Goal: Information Seeking & Learning: Understand process/instructions

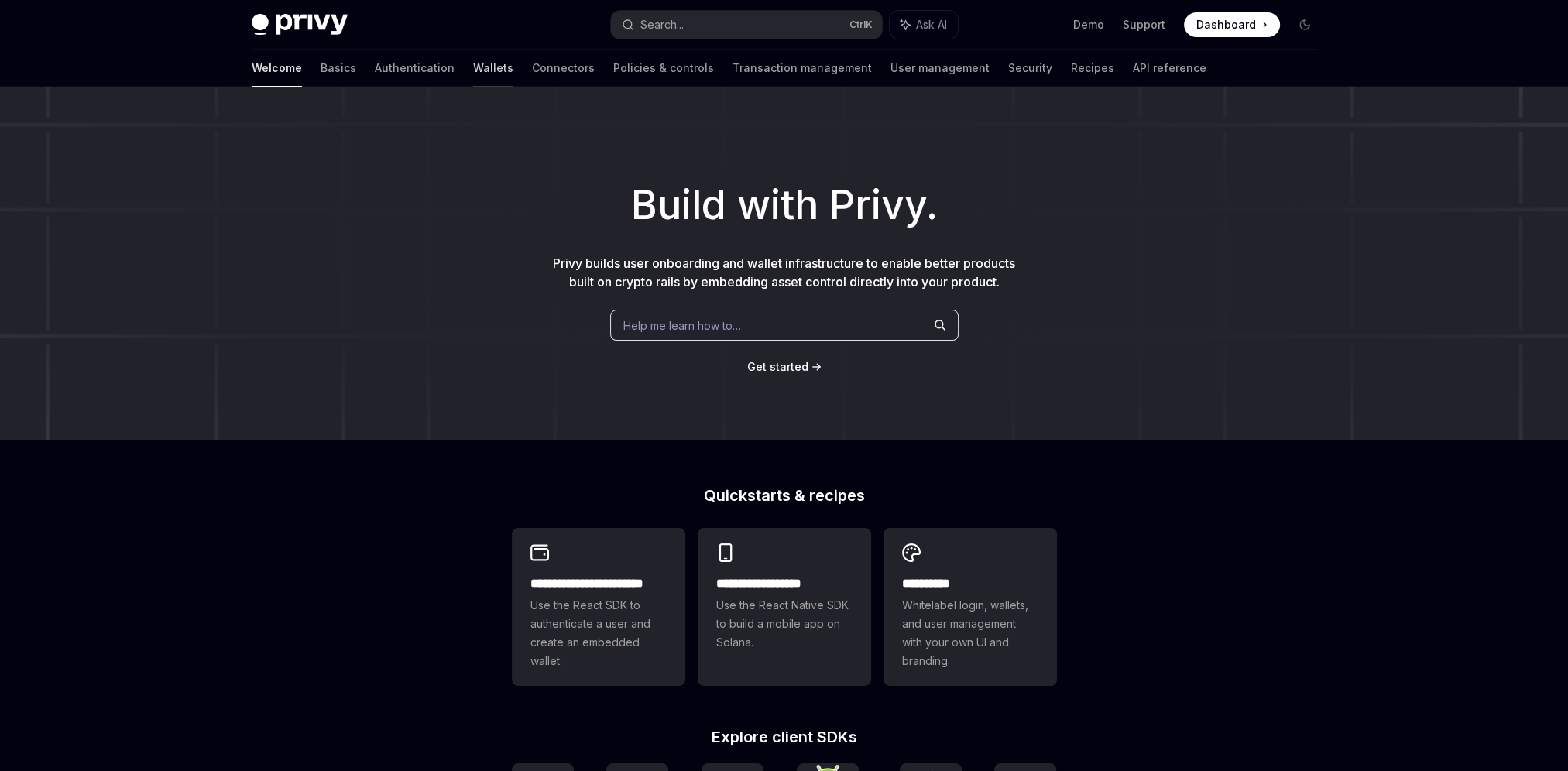
click at [473, 72] on link "Wallets" at bounding box center [492, 68] width 40 height 37
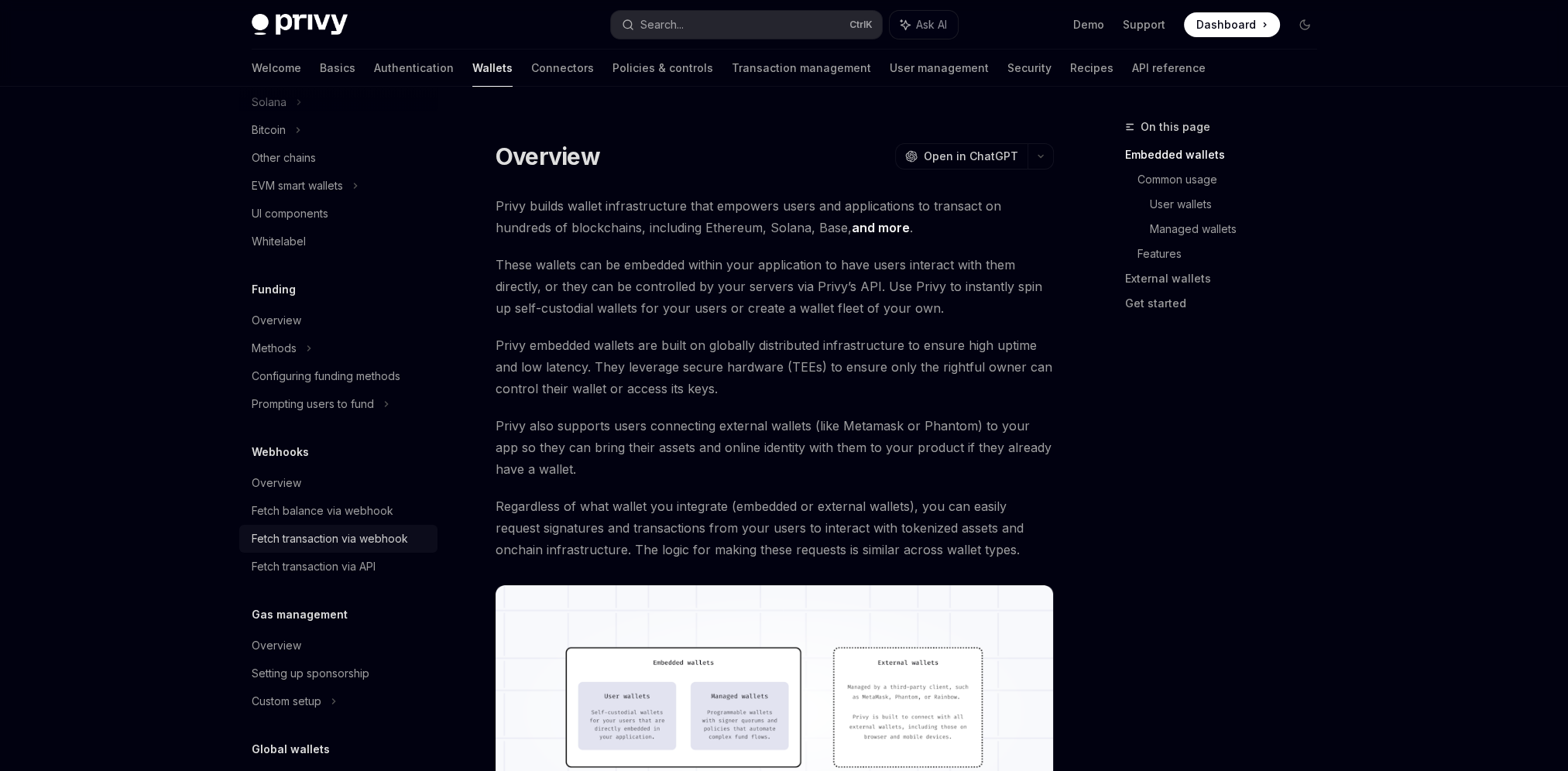
scroll to position [464, 0]
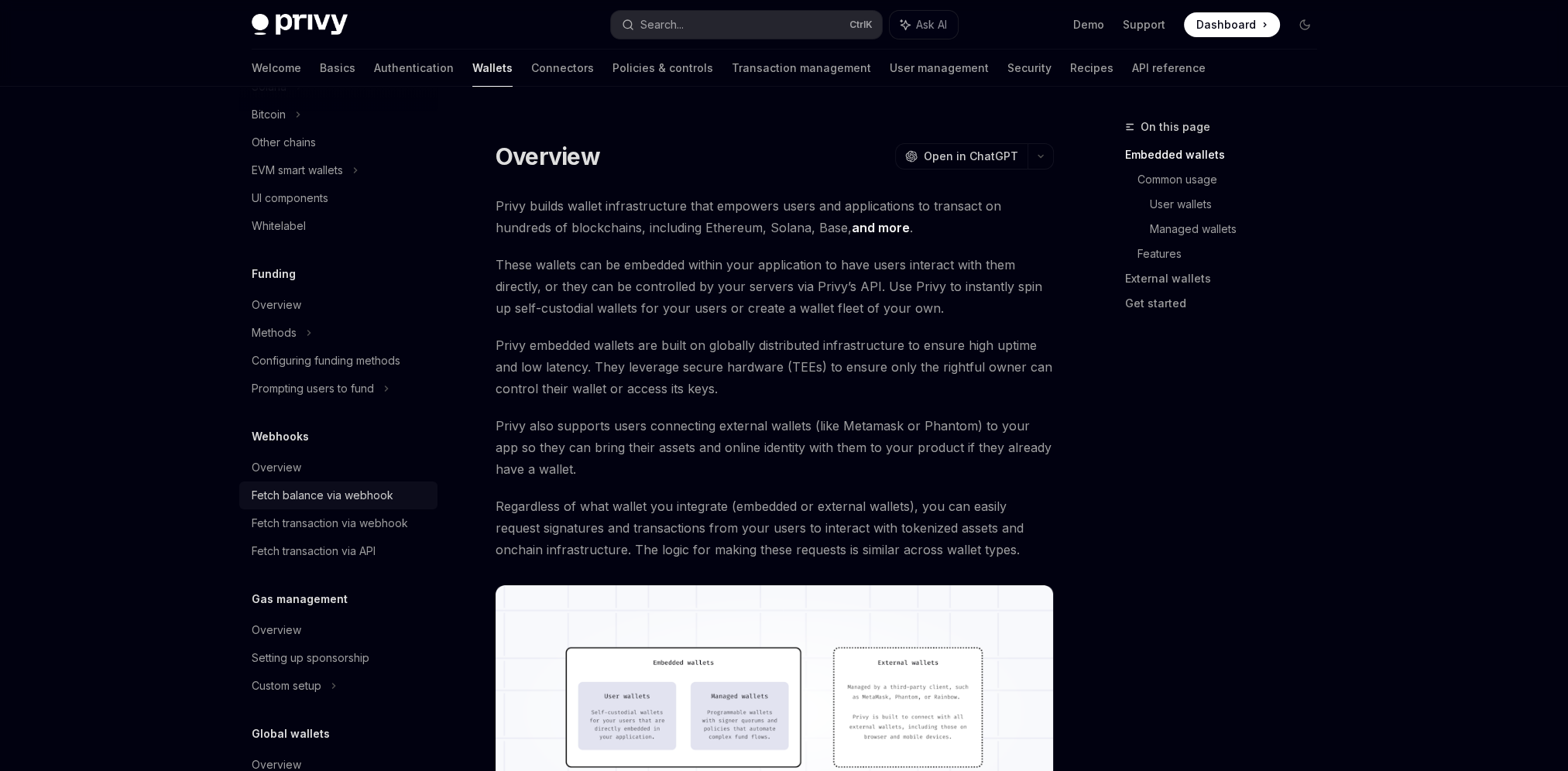
click at [350, 493] on div "Fetch balance via webhook" at bounding box center [323, 495] width 142 height 19
type textarea "*"
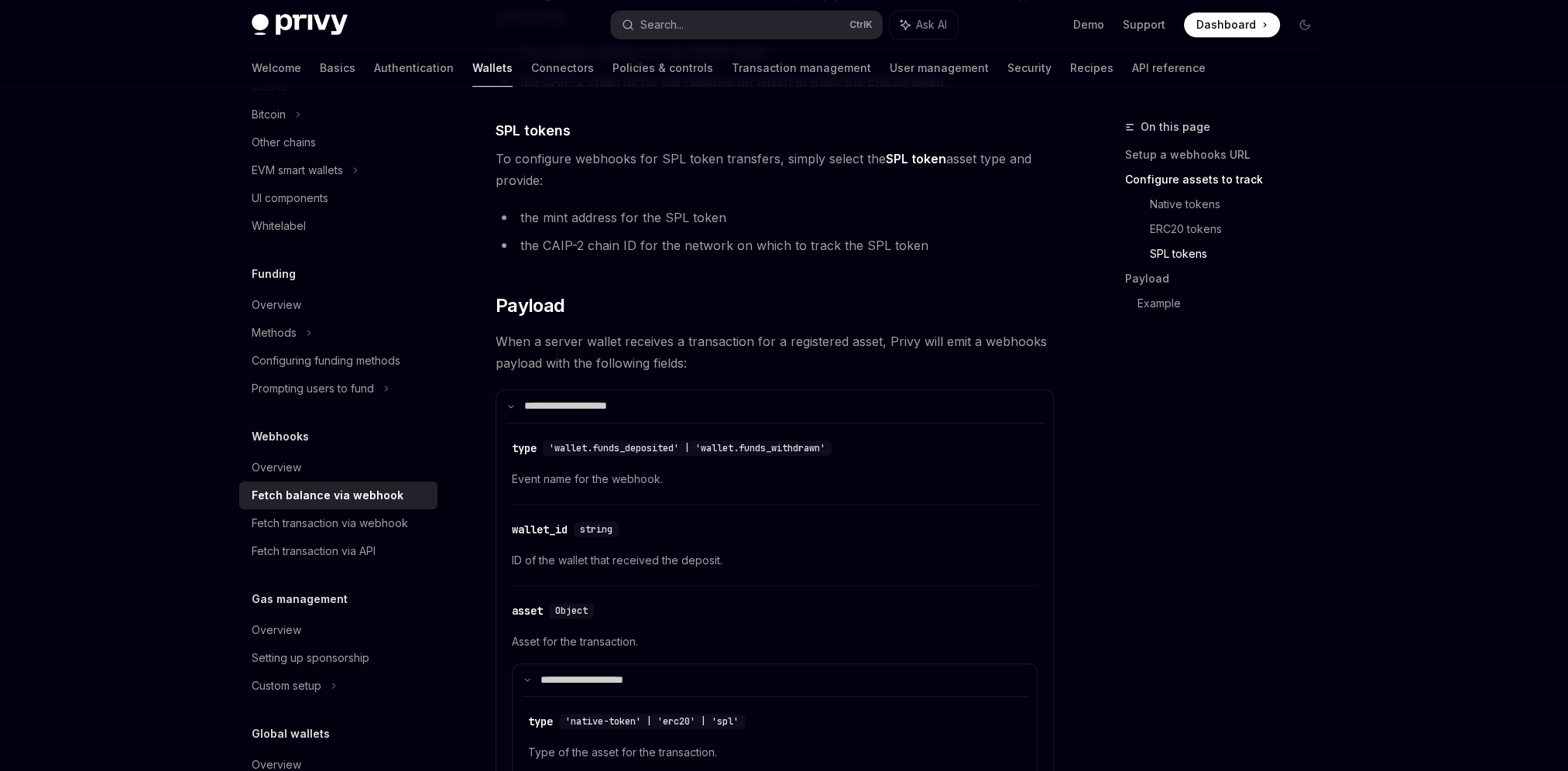
scroll to position [1007, 0]
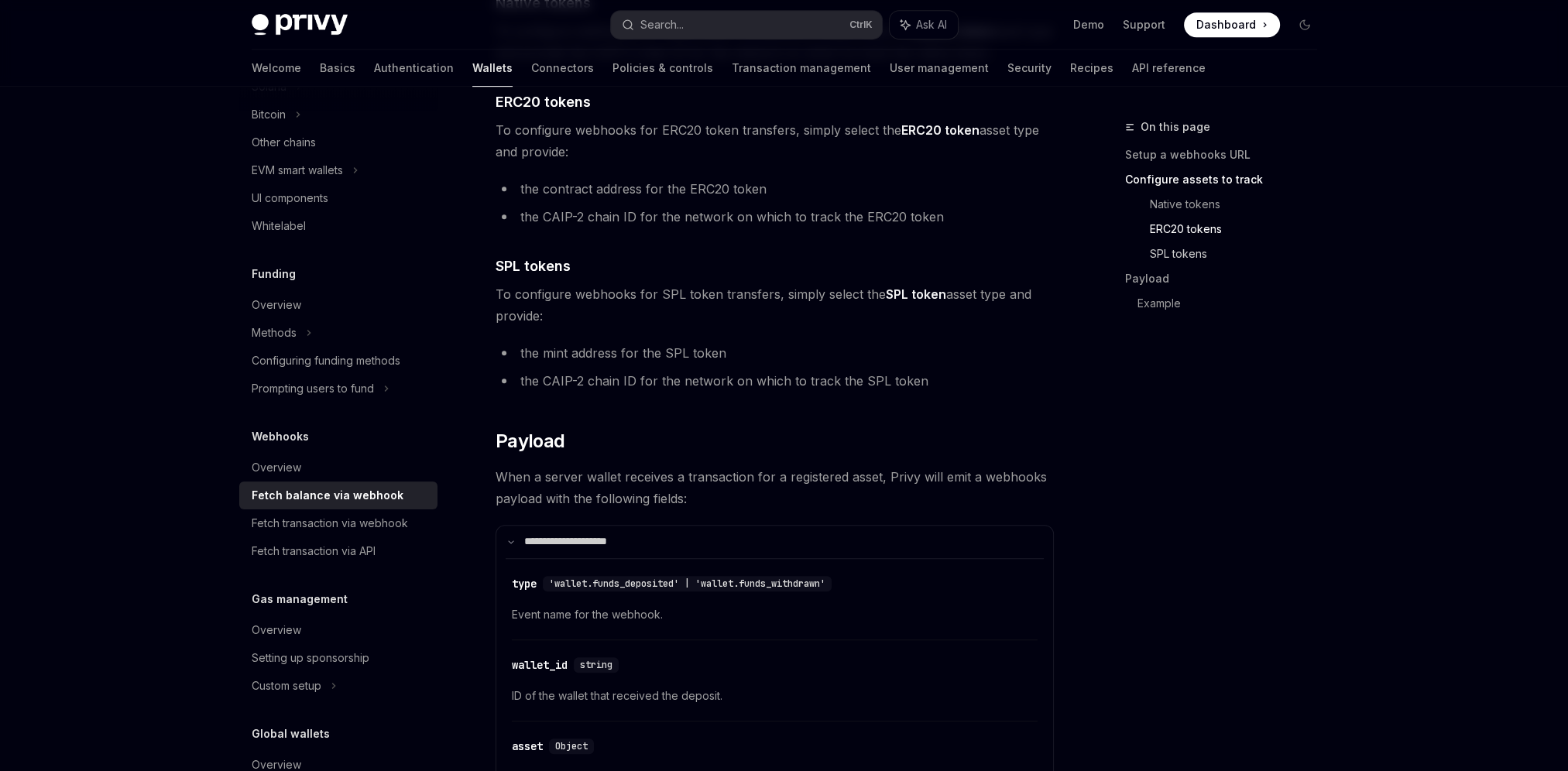
click at [1198, 255] on link "SPL tokens" at bounding box center [1239, 254] width 180 height 25
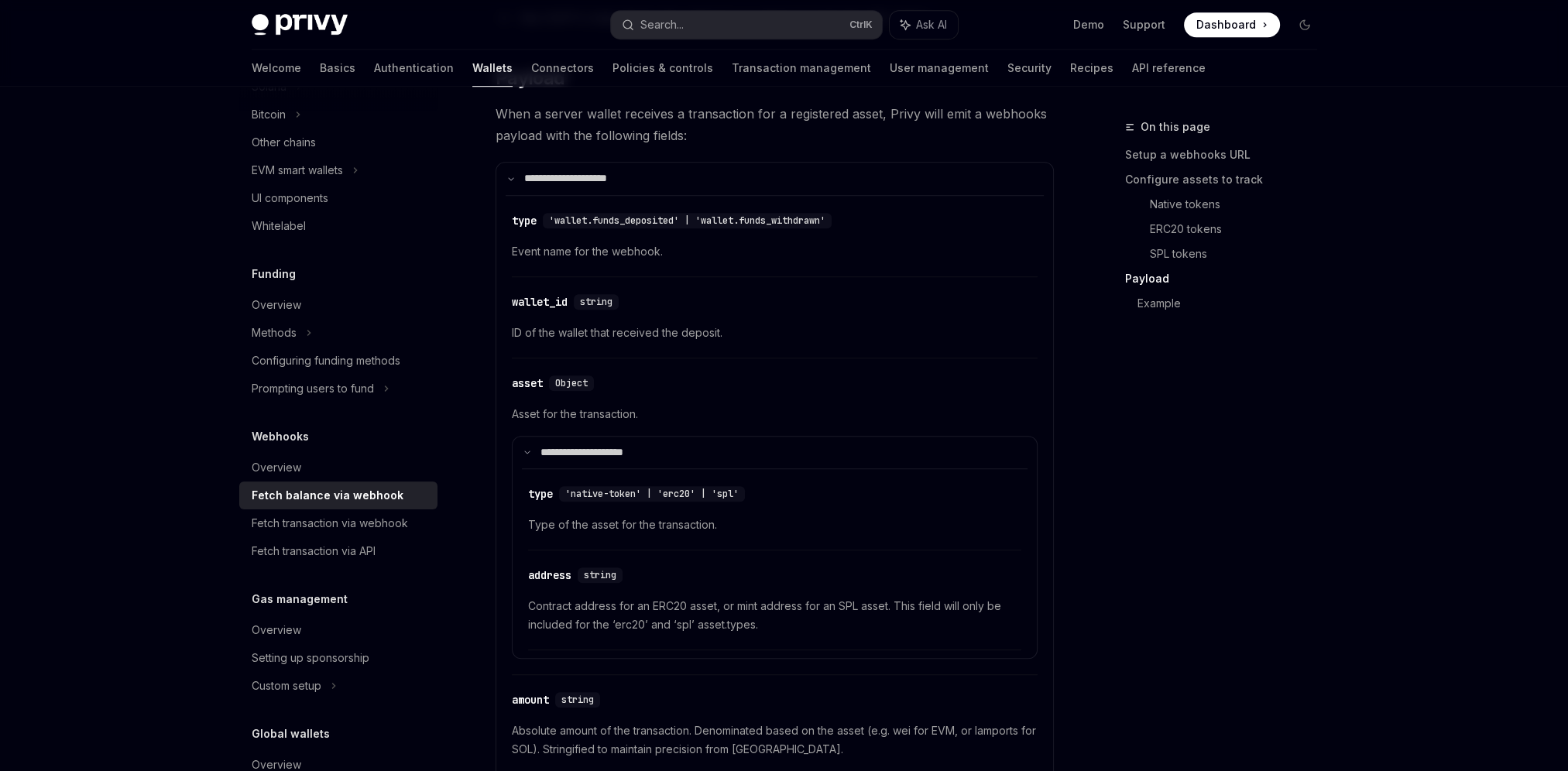
scroll to position [1376, 0]
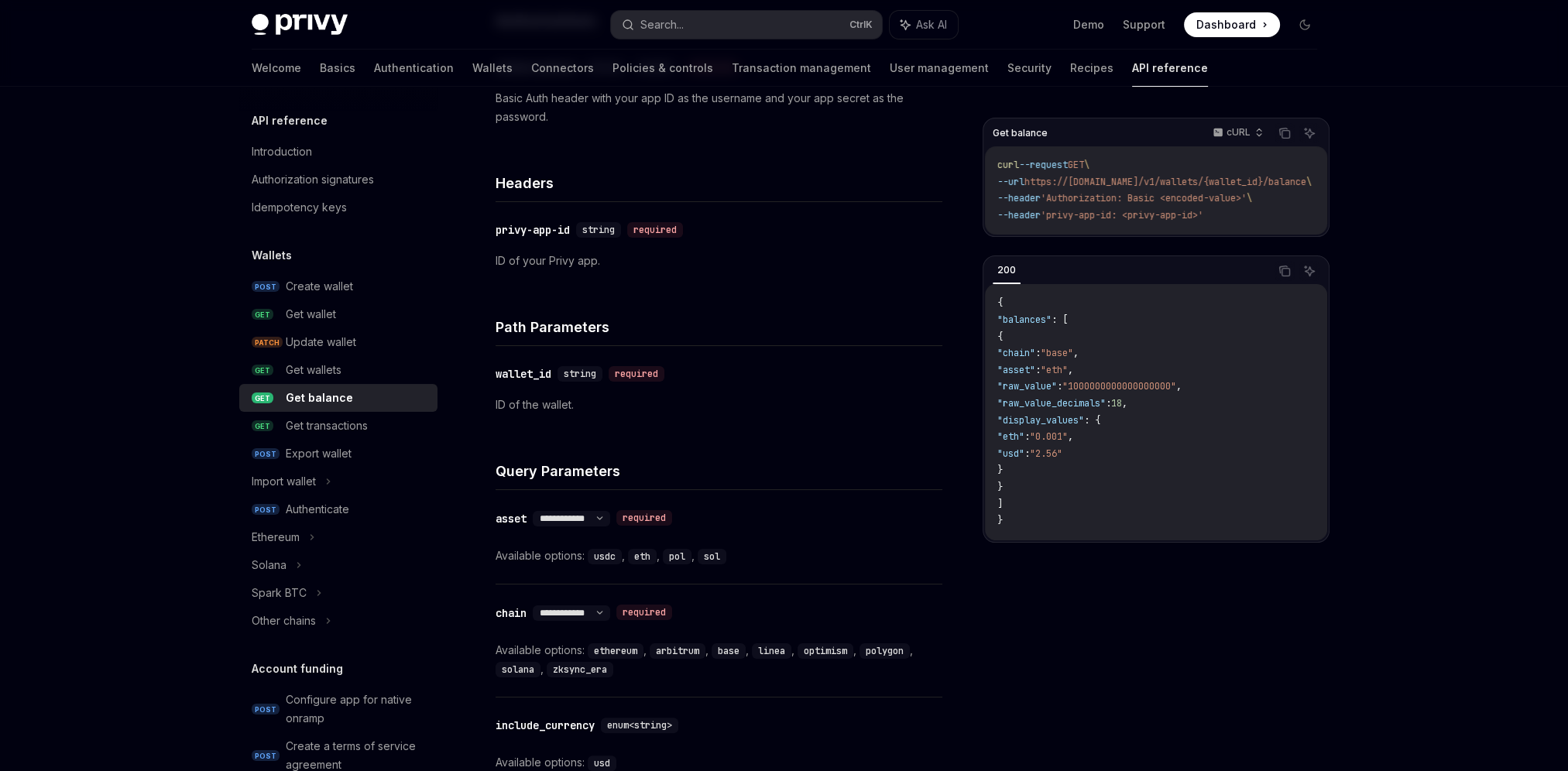
scroll to position [310, 0]
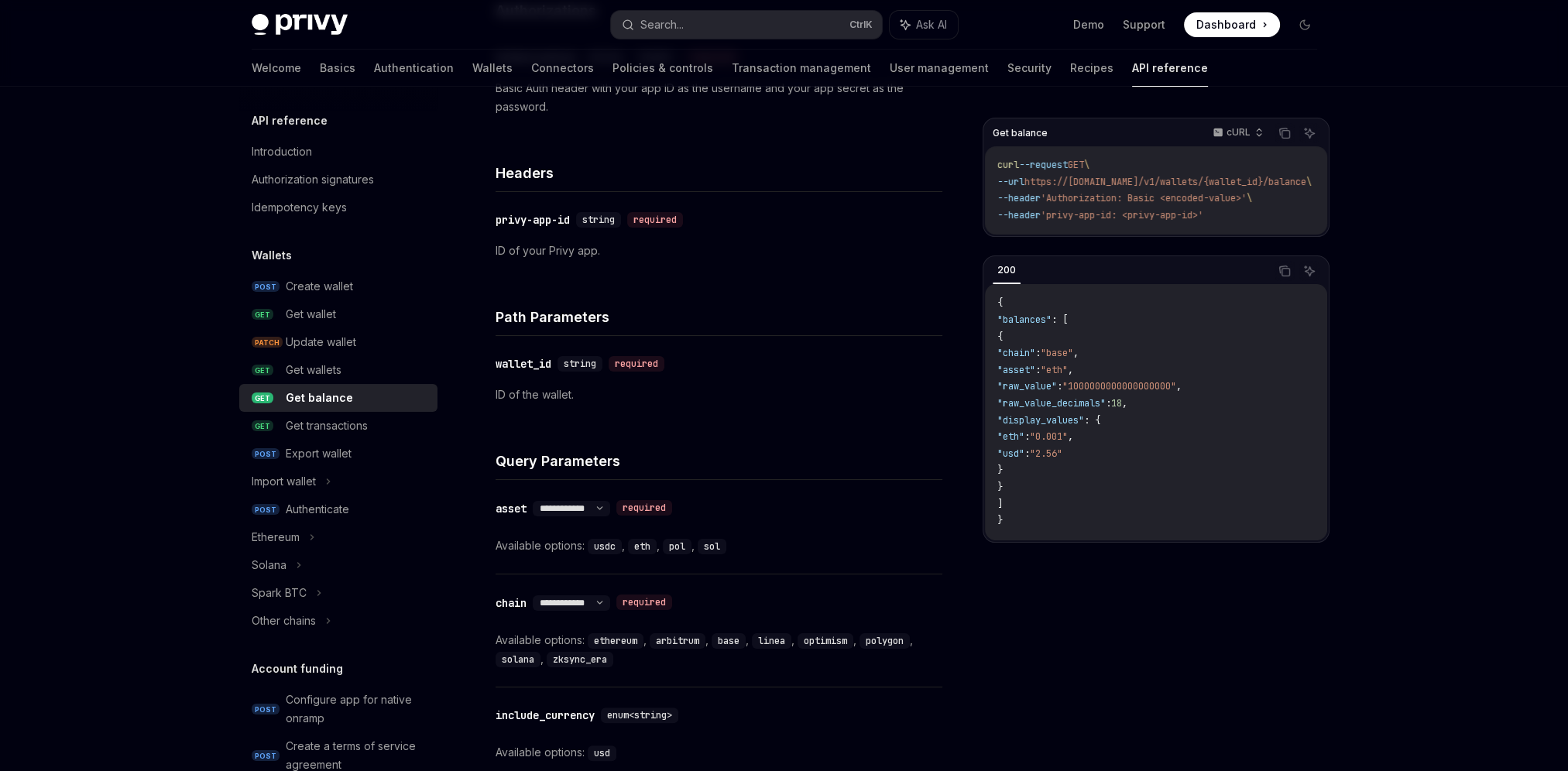
click at [610, 545] on code "usdc" at bounding box center [604, 546] width 34 height 16
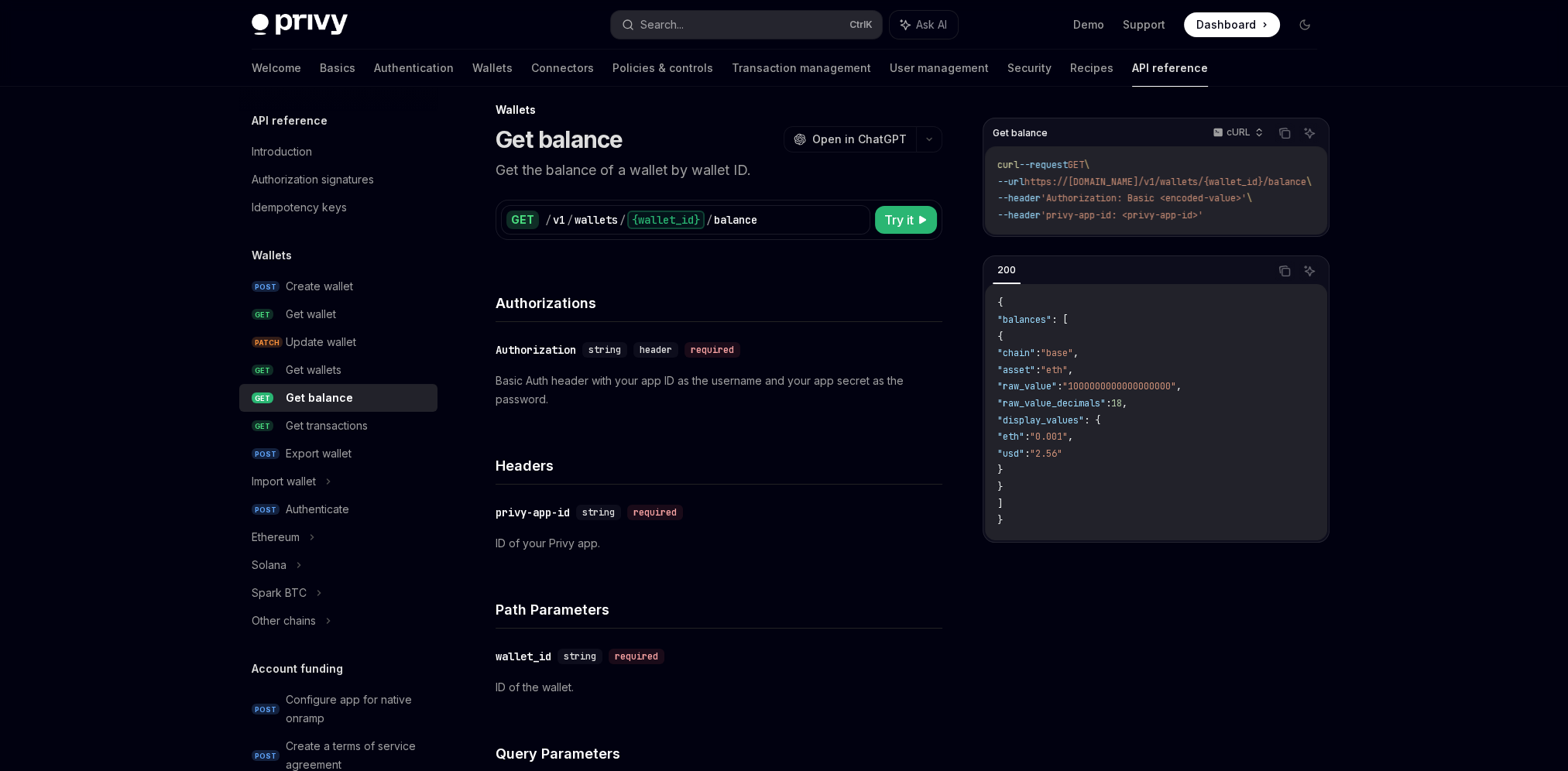
scroll to position [0, 0]
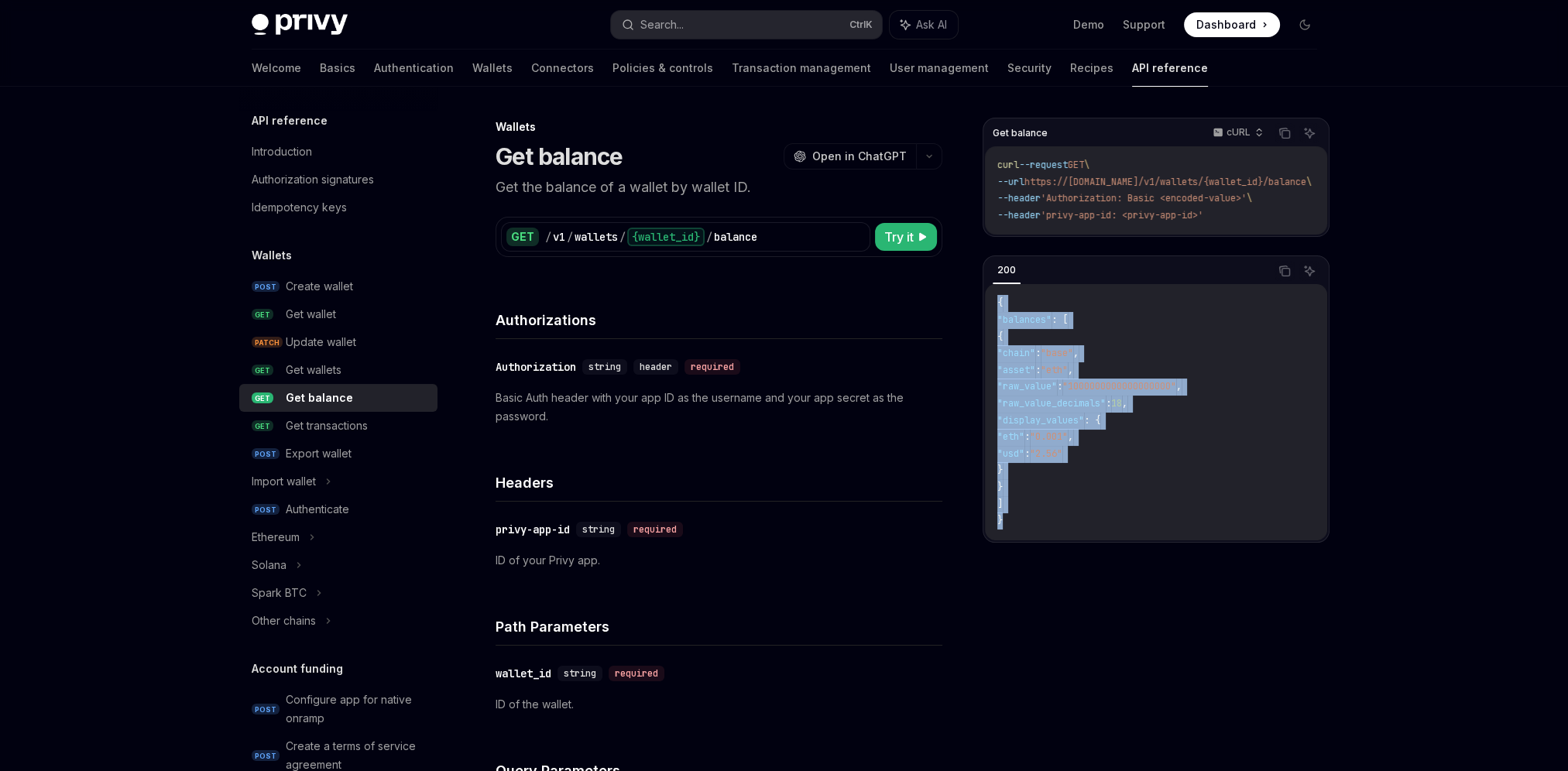
drag, startPoint x: 1011, startPoint y: 530, endPoint x: 997, endPoint y: 307, distance: 223.4
click at [997, 307] on code "{ "balances" : [ { "chain" : "base" , "asset" : "eth" , "raw_value" : "10000000…" at bounding box center [1156, 411] width 317 height 234
copy code "{ "balances" : [ { "chain" : "base" , "asset" : "eth" , "raw_value" : "10000000…"
click at [1062, 392] on span ":" at bounding box center [1060, 386] width 6 height 12
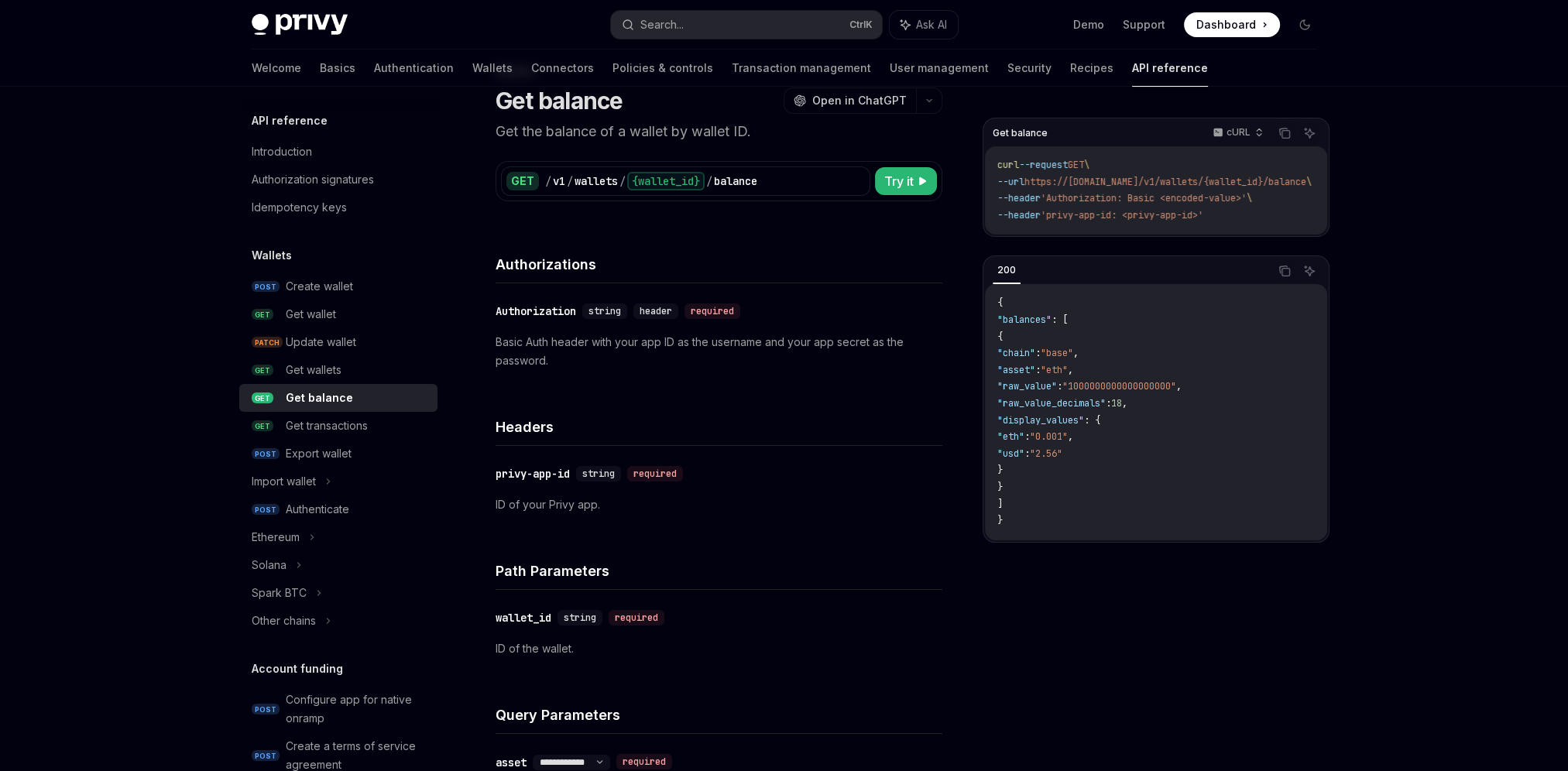
scroll to position [155, 0]
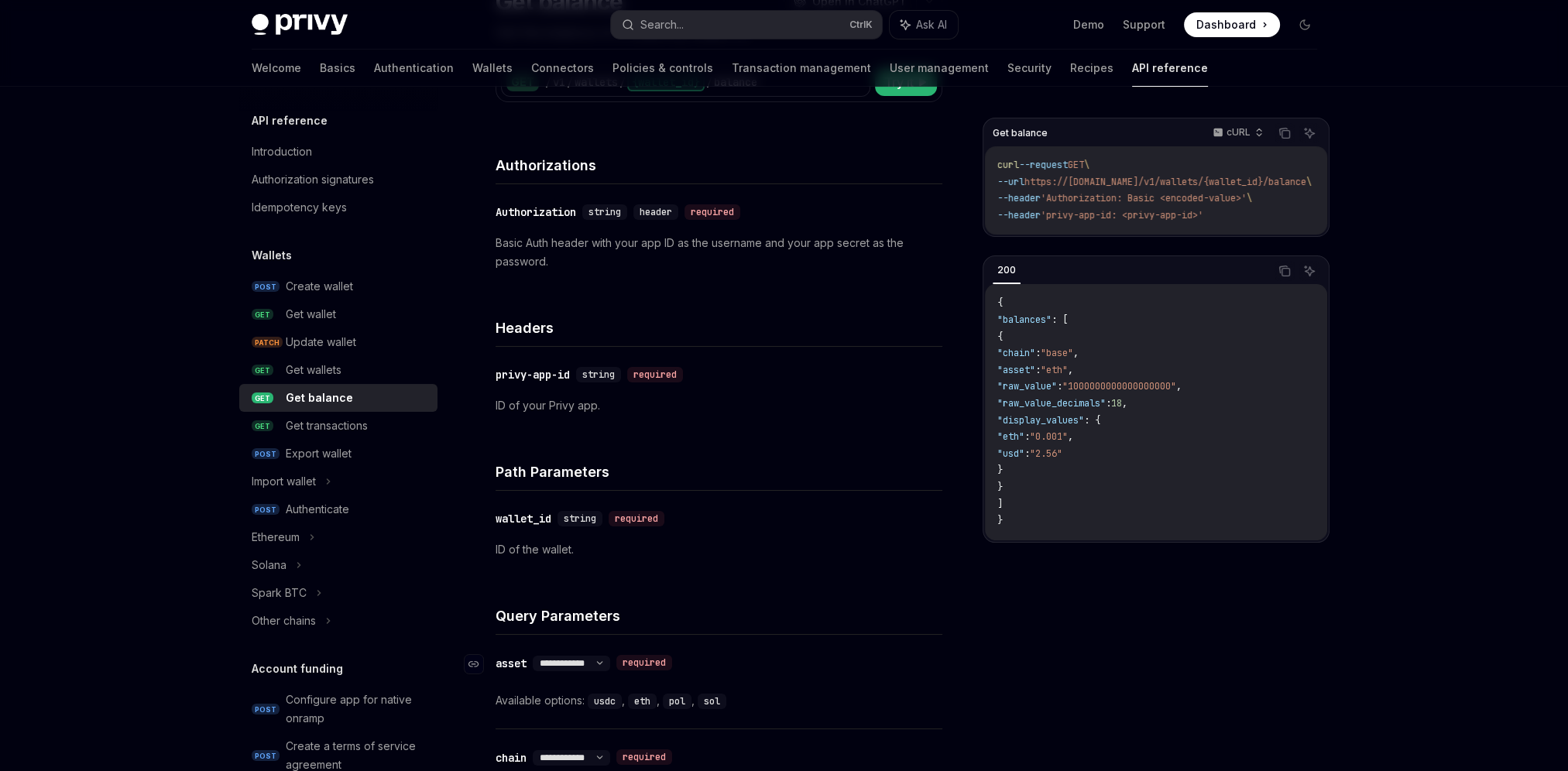
click at [518, 665] on div "asset" at bounding box center [510, 663] width 31 height 16
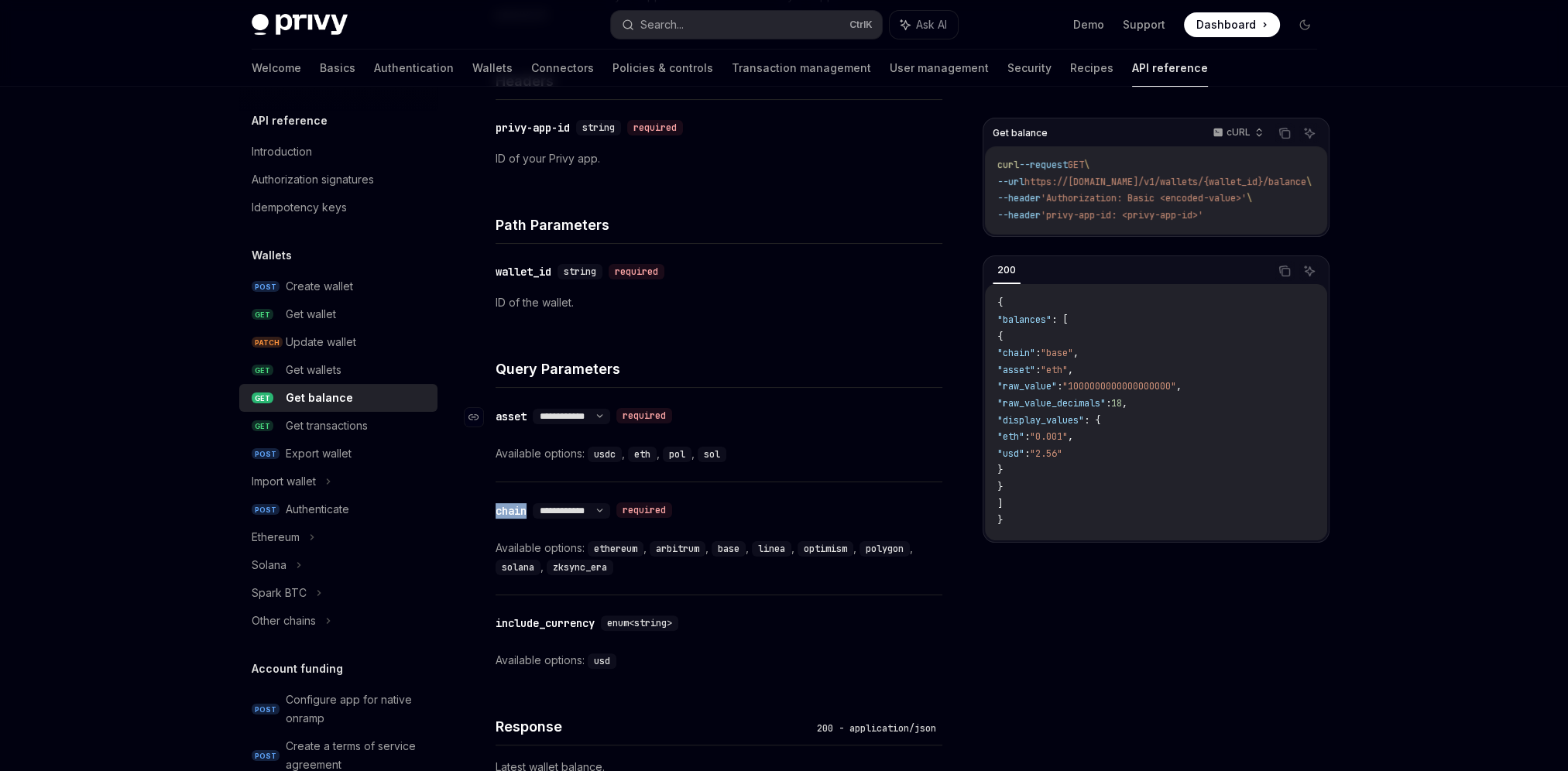
click at [518, 665] on div "**********" at bounding box center [718, 382] width 447 height 1005
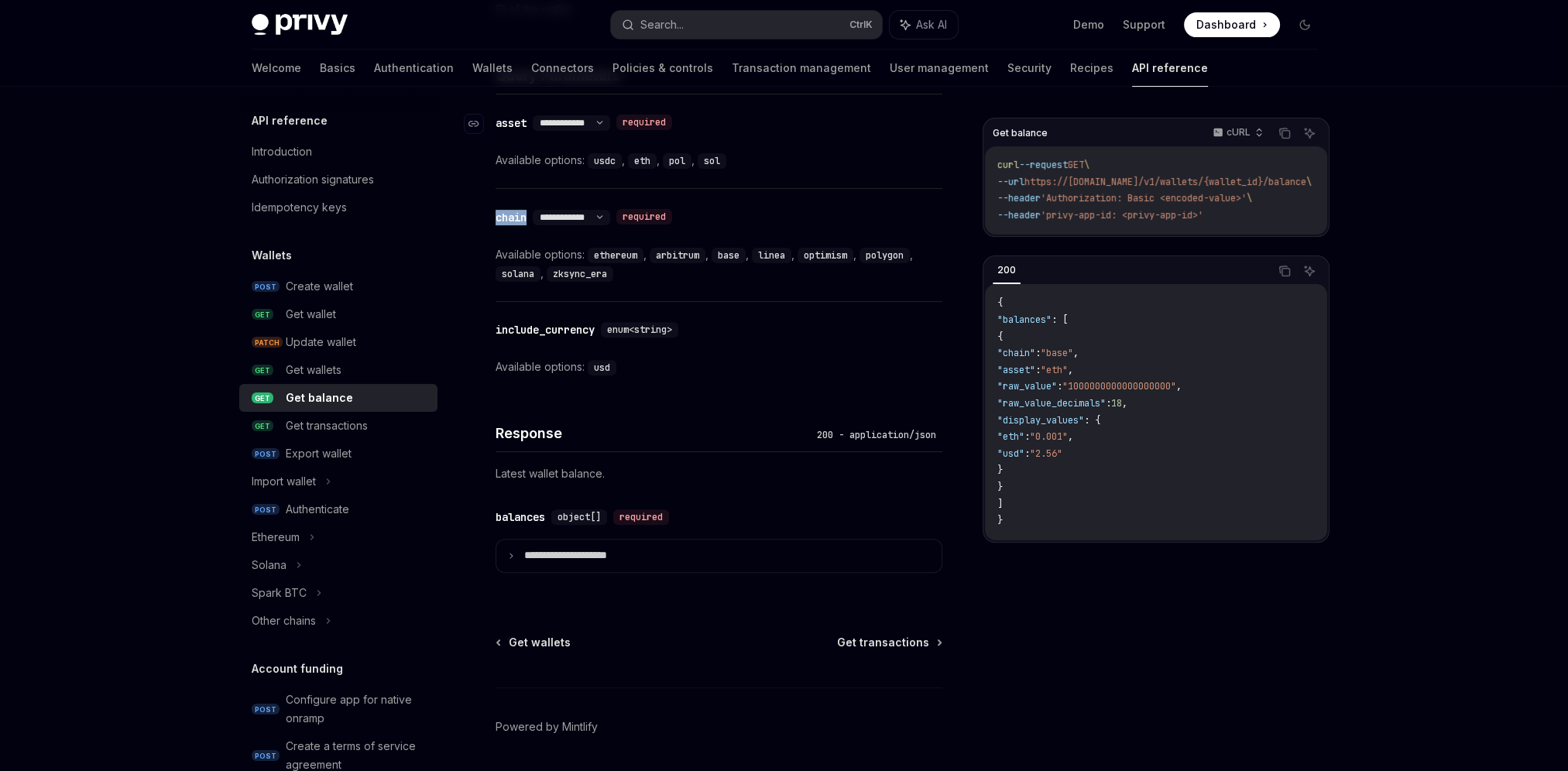
scroll to position [705, 0]
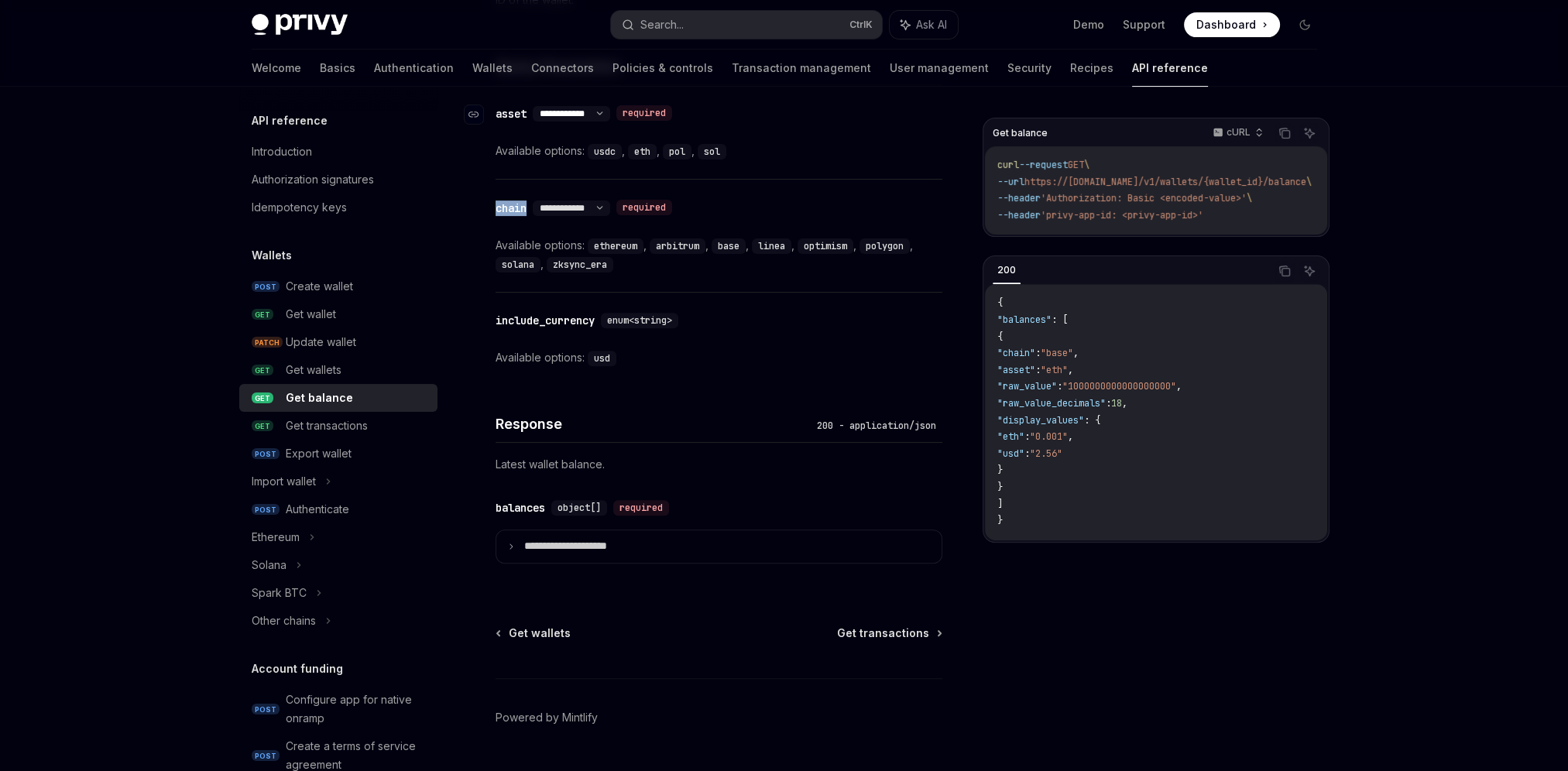
click at [542, 117] on select "**********" at bounding box center [571, 113] width 77 height 12
click at [521, 133] on div "**********" at bounding box center [718, 131] width 447 height 93
drag, startPoint x: 533, startPoint y: 111, endPoint x: 504, endPoint y: 112, distance: 29.0
click at [504, 112] on div "**********" at bounding box center [586, 113] width 183 height 16
drag, startPoint x: 492, startPoint y: 91, endPoint x: 530, endPoint y: 108, distance: 41.6
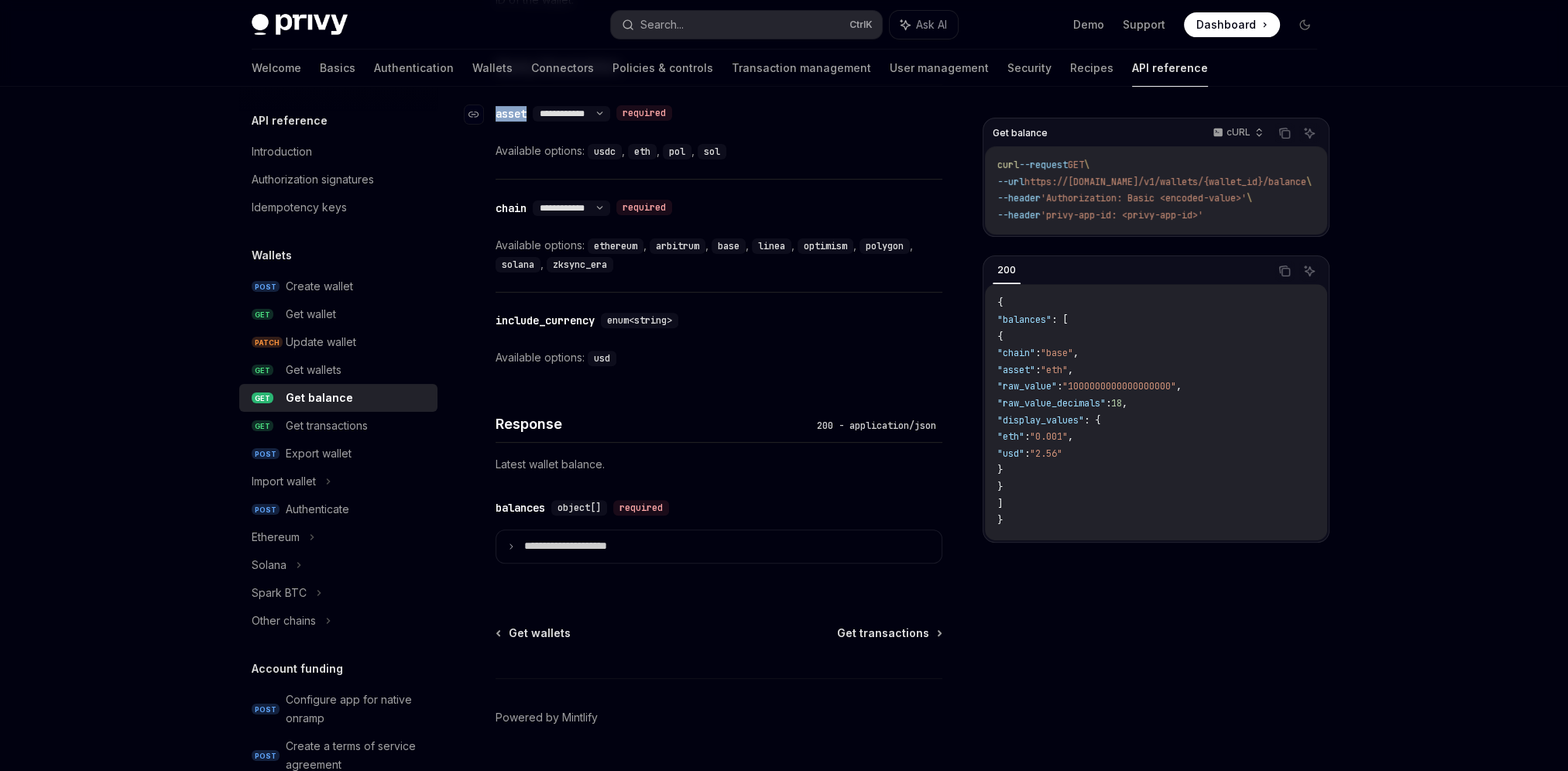
click at [530, 108] on div "**********" at bounding box center [573, 113] width 743 height 1399
copy div "asset"
click at [605, 148] on code "usdc" at bounding box center [604, 151] width 34 height 16
copy code "usdc"
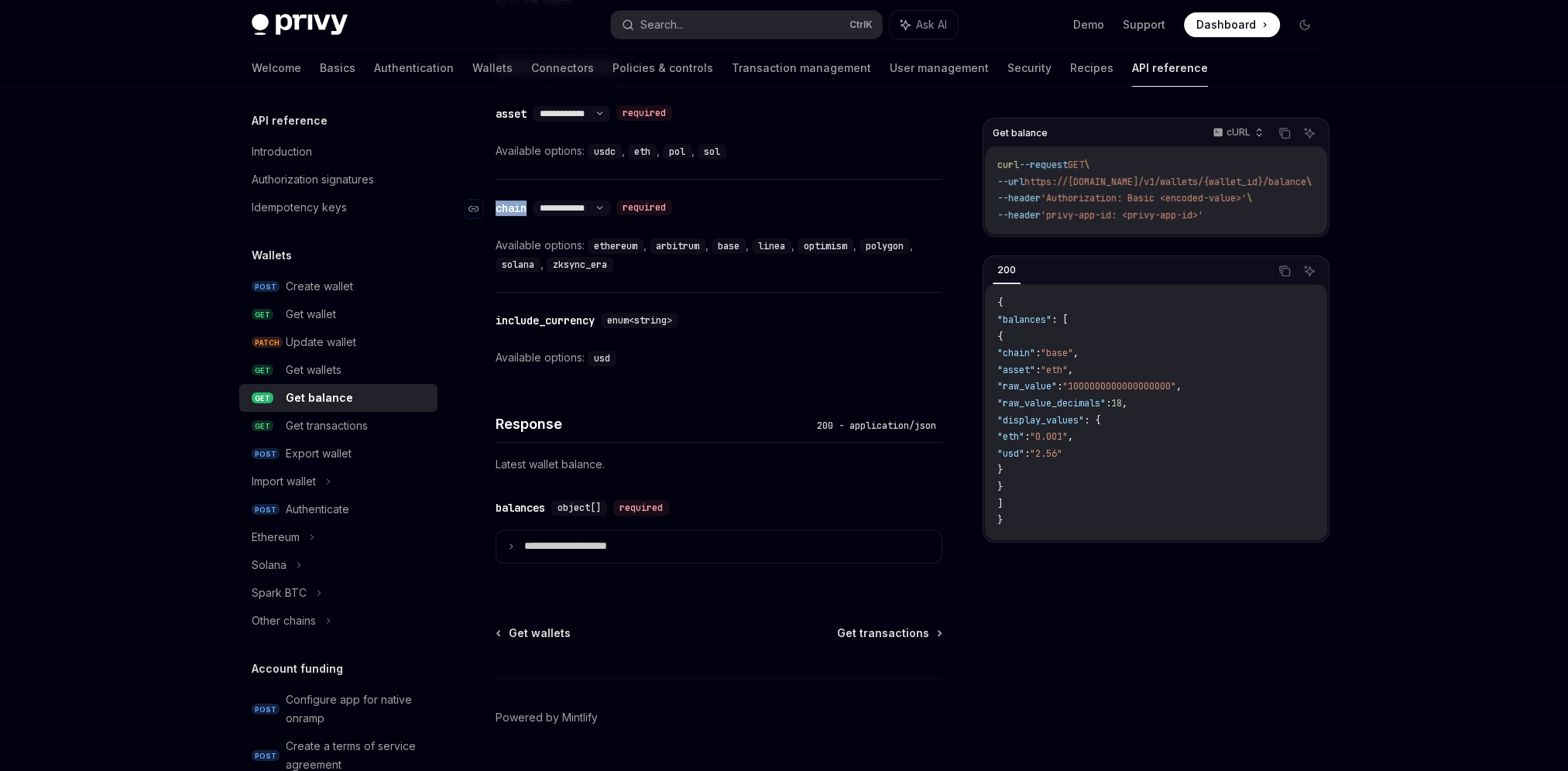
drag, startPoint x: 532, startPoint y: 203, endPoint x: 495, endPoint y: 211, distance: 37.9
click at [495, 211] on div "**********" at bounding box center [586, 207] width 183 height 16
copy div "chain"
drag, startPoint x: 536, startPoint y: 257, endPoint x: 495, endPoint y: 267, distance: 42.2
click at [495, 267] on code "solana" at bounding box center [517, 265] width 45 height 16
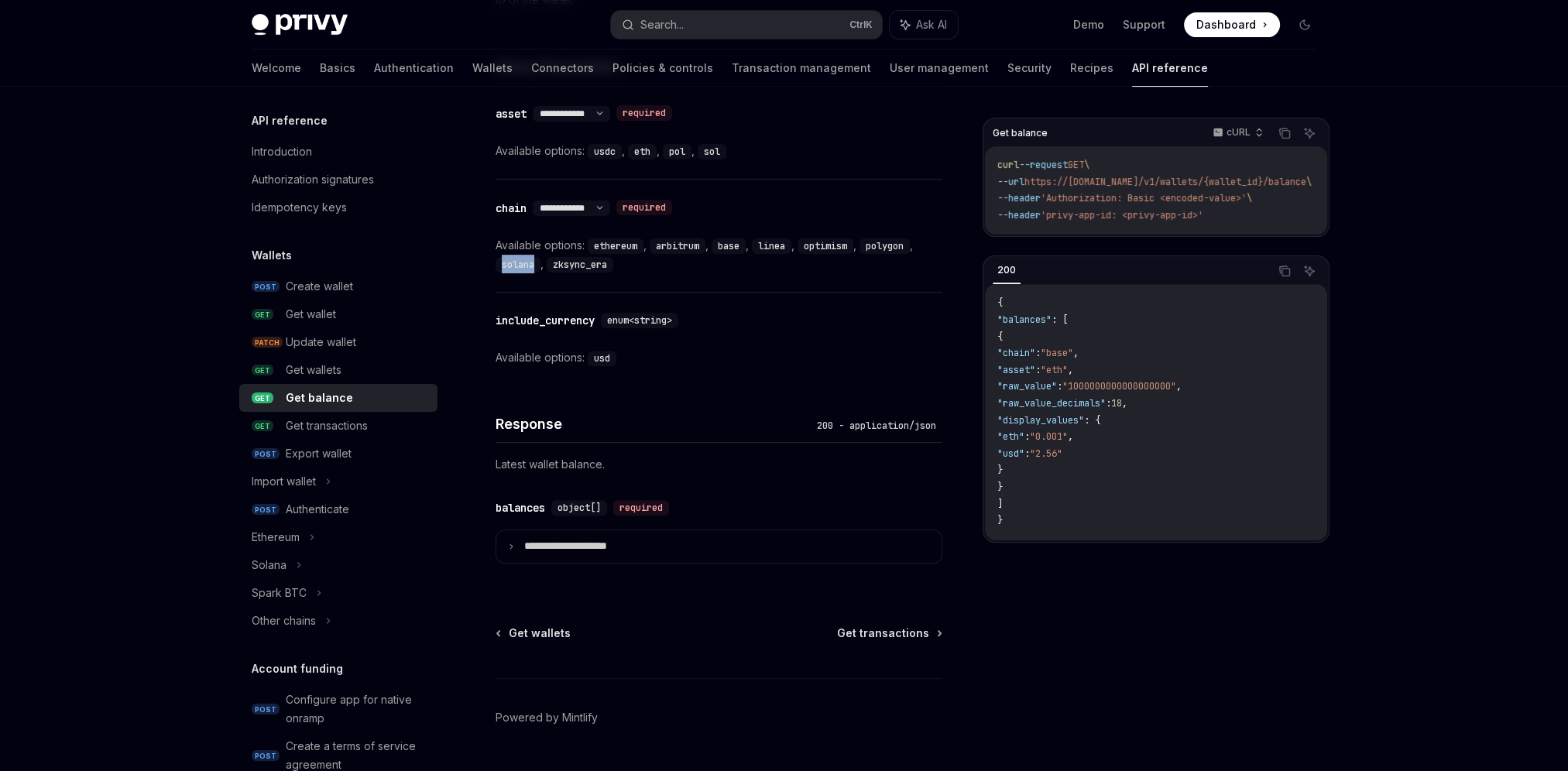
copy code "solana"
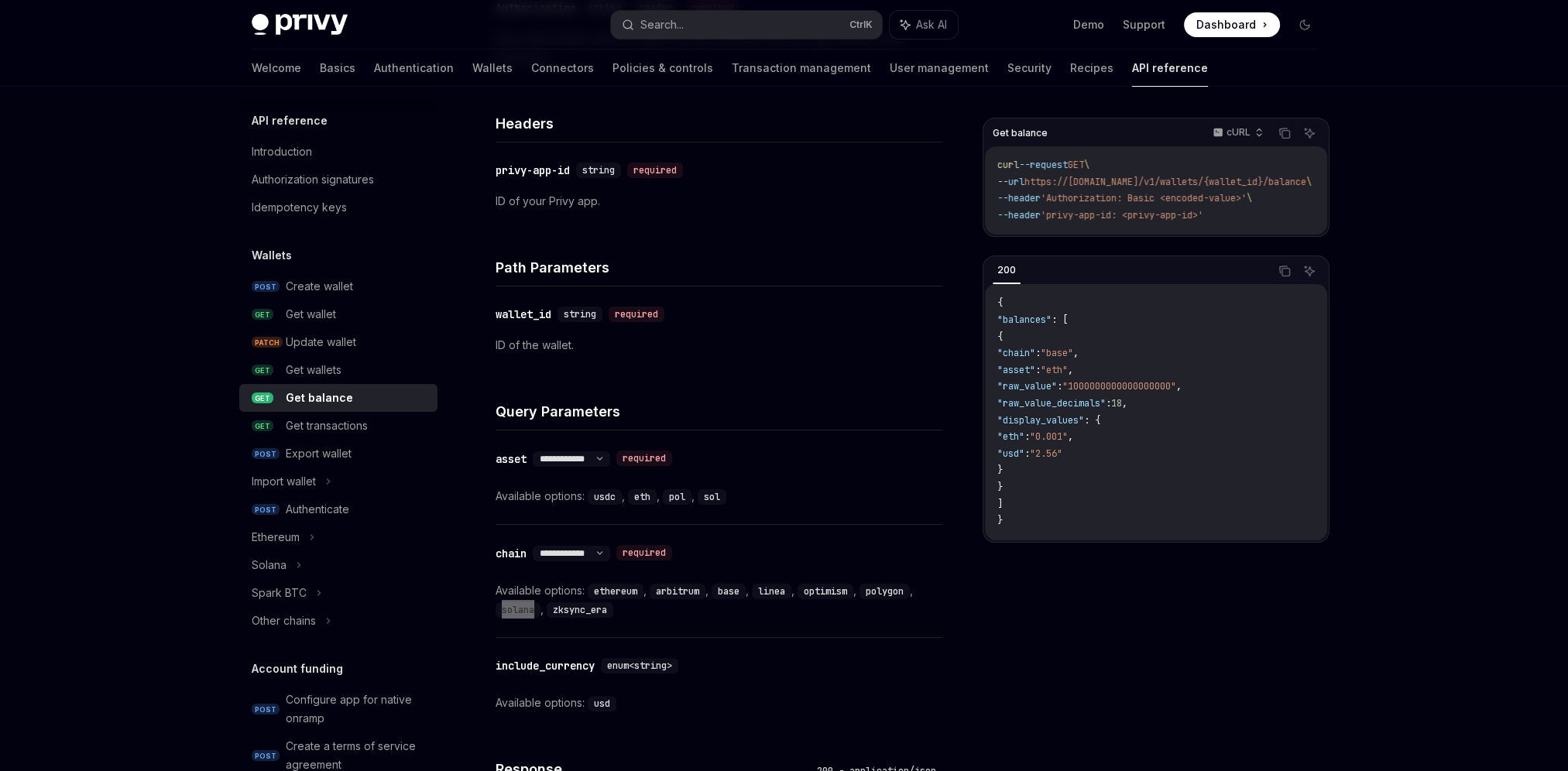
scroll to position [464, 0]
